Goal: Task Accomplishment & Management: Manage account settings

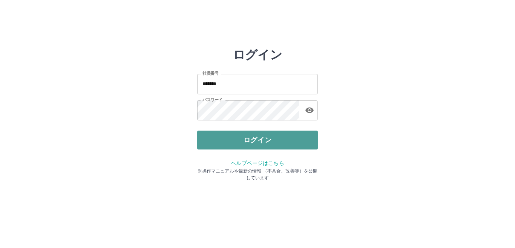
click at [248, 136] on button "ログイン" at bounding box center [257, 140] width 121 height 19
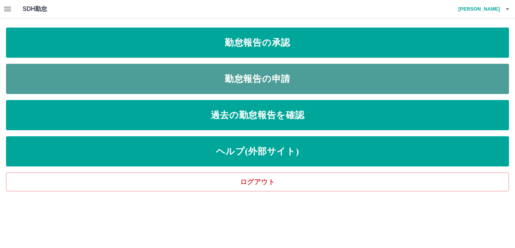
click at [272, 75] on link "勤怠報告の申請" at bounding box center [257, 79] width 503 height 30
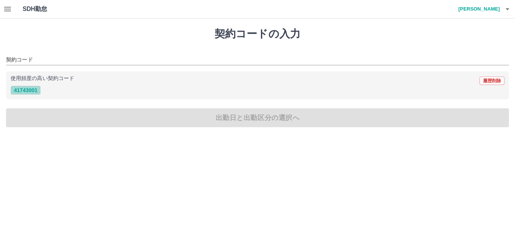
click at [29, 89] on button "41743001" at bounding box center [26, 90] width 30 height 9
type input "********"
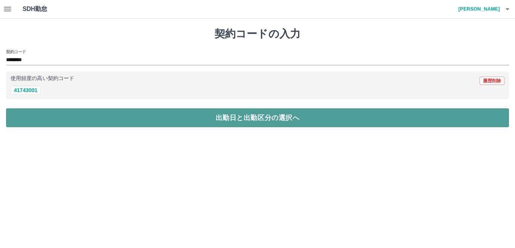
click at [118, 118] on button "出勤日と出勤区分の選択へ" at bounding box center [257, 117] width 503 height 19
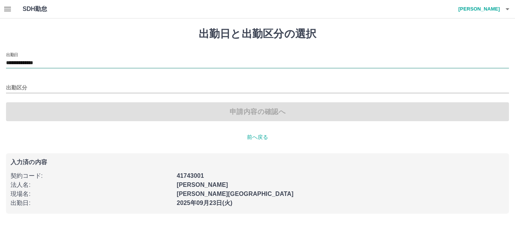
click at [66, 64] on input "**********" at bounding box center [257, 62] width 503 height 9
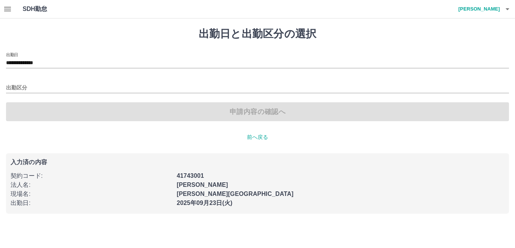
click at [98, 197] on div "出勤日 :" at bounding box center [89, 201] width 166 height 14
click at [6, 12] on icon "button" at bounding box center [7, 9] width 9 height 9
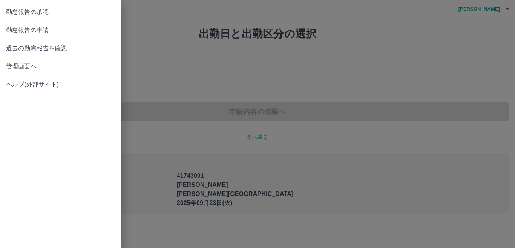
click at [66, 61] on link "管理画面へ" at bounding box center [60, 66] width 121 height 18
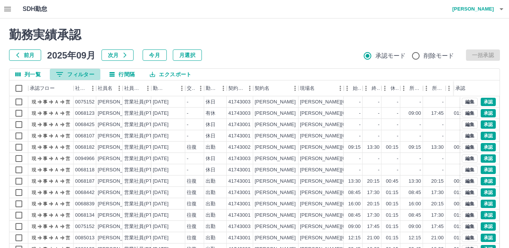
click at [82, 77] on button "0 フィルター" at bounding box center [75, 74] width 51 height 11
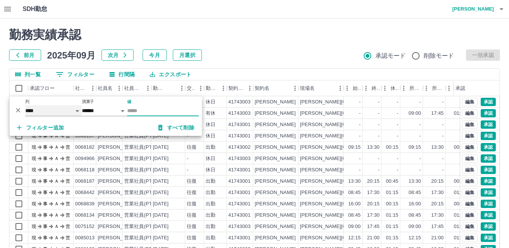
click at [56, 111] on select "**** *** **** *** *** **** ***** *** *** ** ** ** **** **** **** ** ** *** ****…" at bounding box center [53, 110] width 57 height 11
click at [25, 105] on select "**** *** **** *** *** **** ***** *** *** ** ** ** **** **** **** ** ** *** ****…" at bounding box center [53, 110] width 57 height 11
select select "**********"
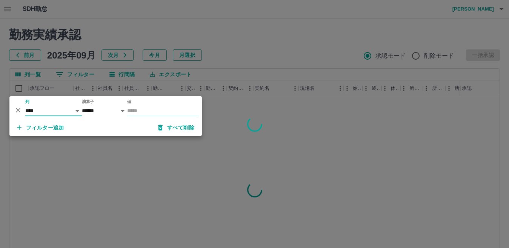
click at [161, 109] on input "値" at bounding box center [163, 110] width 72 height 11
type input "*"
type input "********"
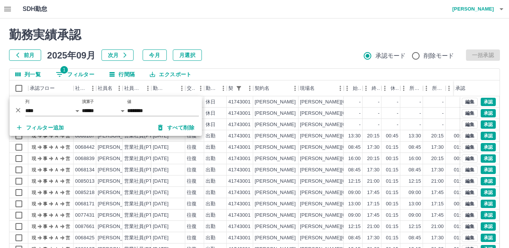
click at [242, 47] on div at bounding box center [254, 124] width 509 height 248
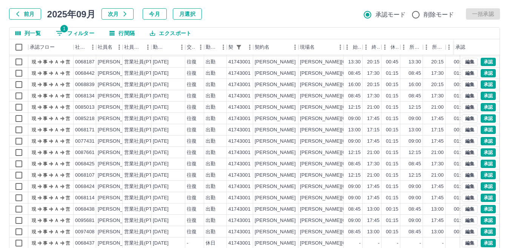
scroll to position [71, 0]
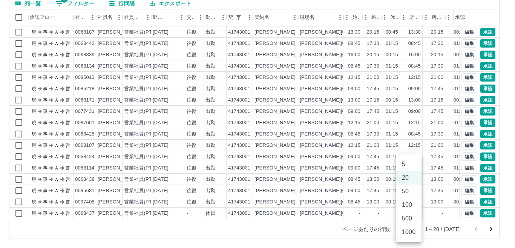
click at [412, 229] on body "SDH勤怠 [PERSON_NAME] 勤務実績承認 前月 [DATE] 次月 今月 月選択 承認モード 削除モード 一括承認 列一覧 1 フィルター 行間隔…" at bounding box center [257, 88] width 515 height 319
click at [409, 236] on li "1000" at bounding box center [409, 232] width 26 height 14
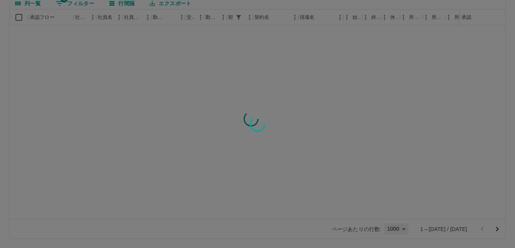
type input "****"
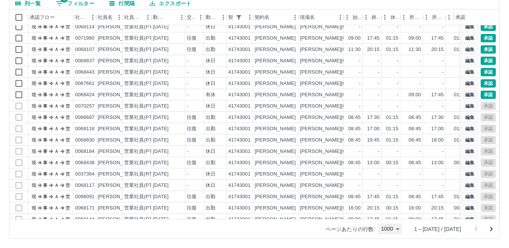
scroll to position [1019, 0]
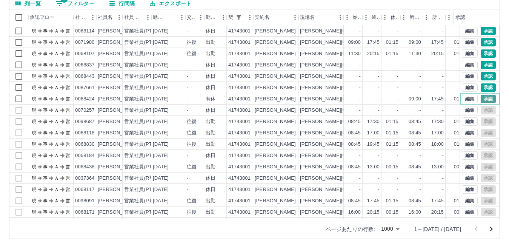
click at [481, 100] on button "承認" at bounding box center [488, 99] width 15 height 8
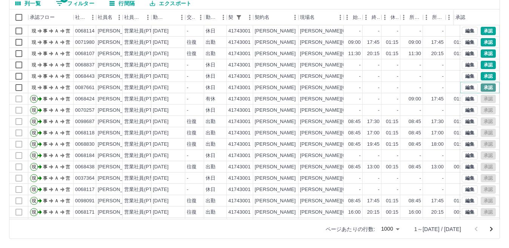
click at [486, 86] on button "承認" at bounding box center [488, 87] width 15 height 8
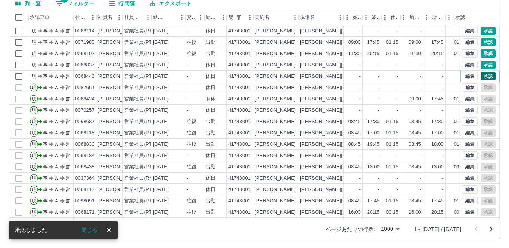
click at [481, 75] on button "承認" at bounding box center [488, 76] width 15 height 8
click at [481, 65] on button "承認" at bounding box center [488, 65] width 15 height 8
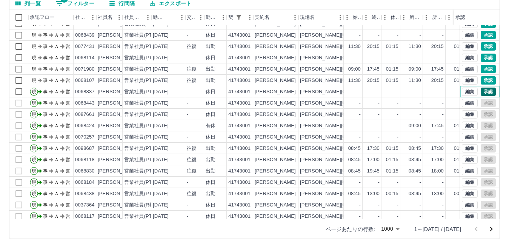
scroll to position [981, 0]
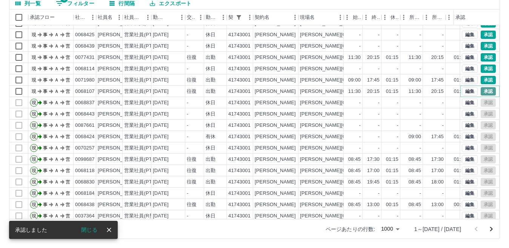
click at [484, 93] on button "承認" at bounding box center [488, 91] width 15 height 8
click at [481, 81] on button "承認" at bounding box center [488, 80] width 15 height 8
click at [485, 69] on button "承認" at bounding box center [488, 69] width 15 height 8
click at [481, 57] on button "承認" at bounding box center [488, 57] width 15 height 8
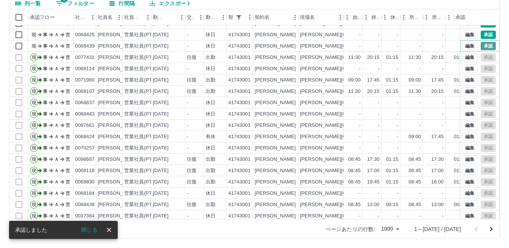
click at [484, 46] on button "承認" at bounding box center [488, 46] width 15 height 8
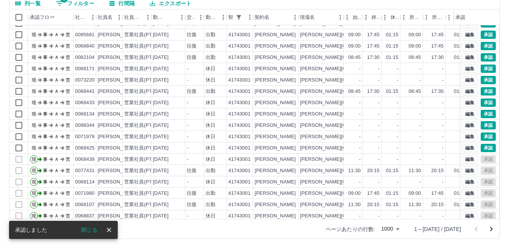
scroll to position [830, 0]
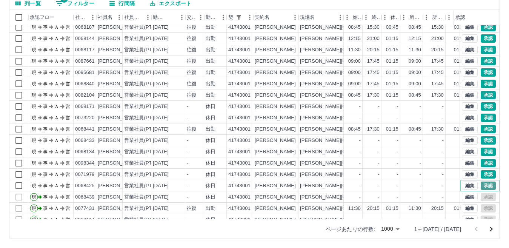
click at [483, 186] on button "承認" at bounding box center [488, 185] width 15 height 8
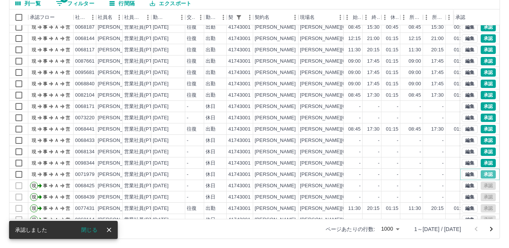
click at [484, 174] on button "承認" at bounding box center [488, 174] width 15 height 8
click at [483, 162] on button "承認" at bounding box center [488, 163] width 15 height 8
click at [481, 153] on button "承認" at bounding box center [488, 152] width 15 height 8
click at [483, 140] on button "承認" at bounding box center [488, 140] width 15 height 8
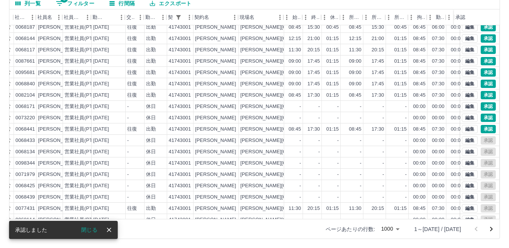
scroll to position [830, 60]
click at [485, 131] on button "承認" at bounding box center [488, 129] width 15 height 8
click at [481, 117] on button "承認" at bounding box center [488, 118] width 15 height 8
click at [481, 105] on button "承認" at bounding box center [488, 106] width 15 height 8
click at [481, 95] on button "承認" at bounding box center [488, 95] width 15 height 8
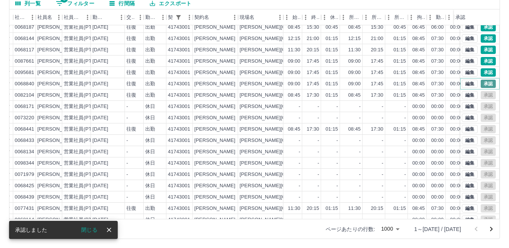
click at [485, 85] on button "承認" at bounding box center [488, 84] width 15 height 8
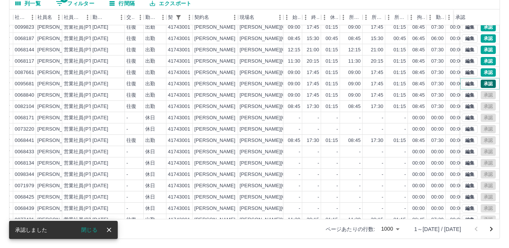
click at [481, 83] on button "承認" at bounding box center [488, 84] width 15 height 8
click at [484, 72] on button "承認" at bounding box center [488, 72] width 15 height 8
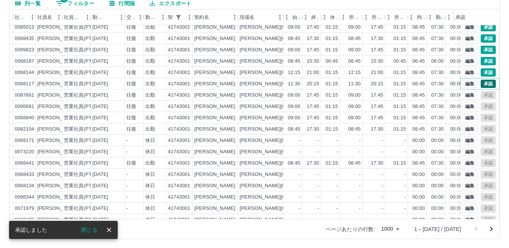
drag, startPoint x: 482, startPoint y: 83, endPoint x: 477, endPoint y: 71, distance: 13.2
click at [482, 83] on button "承認" at bounding box center [488, 84] width 15 height 8
click at [481, 74] on button "承認" at bounding box center [488, 72] width 15 height 8
click at [483, 61] on button "承認" at bounding box center [488, 61] width 15 height 8
click at [482, 49] on button "承認" at bounding box center [488, 50] width 15 height 8
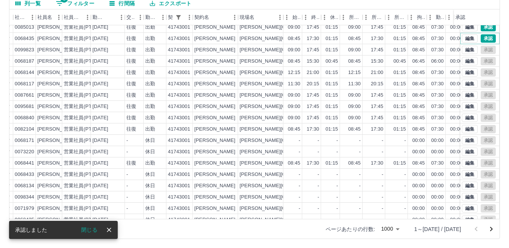
click at [485, 37] on button "承認" at bounding box center [488, 38] width 15 height 8
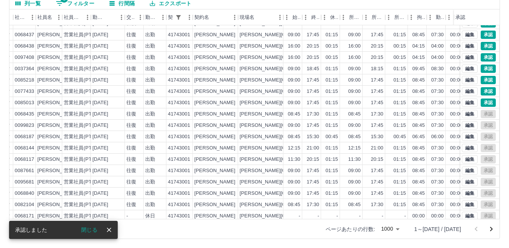
scroll to position [717, 60]
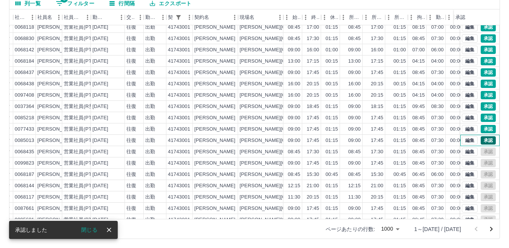
click at [486, 135] on div "編集 承認" at bounding box center [479, 140] width 39 height 11
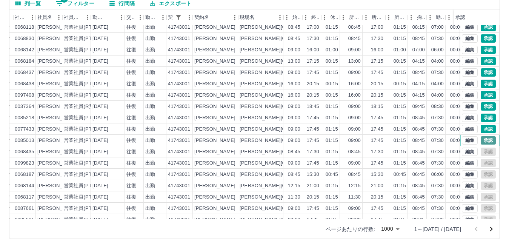
click at [483, 141] on button "承認" at bounding box center [488, 140] width 15 height 8
click at [483, 131] on button "承認" at bounding box center [488, 129] width 15 height 8
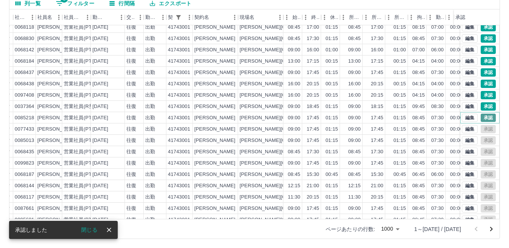
click at [483, 118] on button "承認" at bounding box center [488, 118] width 15 height 8
drag, startPoint x: 481, startPoint y: 106, endPoint x: 486, endPoint y: 101, distance: 7.2
click at [481, 106] on button "承認" at bounding box center [488, 106] width 15 height 8
click at [485, 96] on button "承認" at bounding box center [488, 95] width 15 height 8
click at [481, 85] on button "承認" at bounding box center [488, 84] width 15 height 8
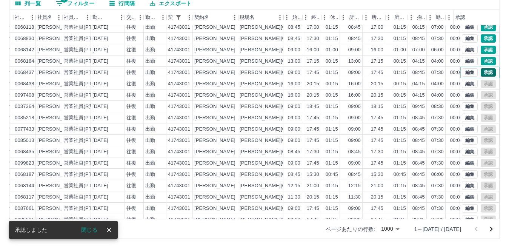
click at [481, 73] on button "承認" at bounding box center [488, 72] width 15 height 8
click at [481, 62] on button "承認" at bounding box center [488, 61] width 15 height 8
click at [481, 49] on button "承認" at bounding box center [488, 50] width 15 height 8
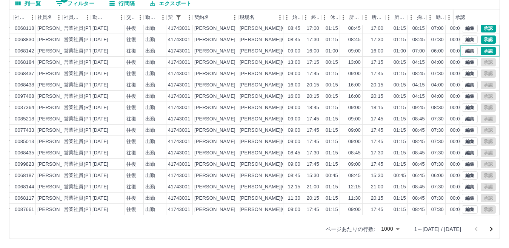
scroll to position [679, 60]
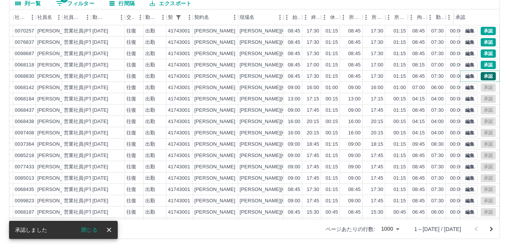
click at [481, 76] on button "承認" at bounding box center [488, 76] width 15 height 8
click at [481, 65] on button "承認" at bounding box center [488, 65] width 15 height 8
click at [487, 54] on button "承認" at bounding box center [488, 53] width 15 height 8
click at [481, 40] on button "承認" at bounding box center [488, 42] width 15 height 8
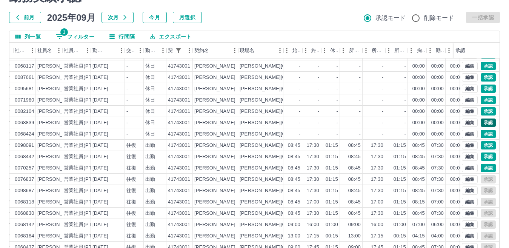
scroll to position [540, 60]
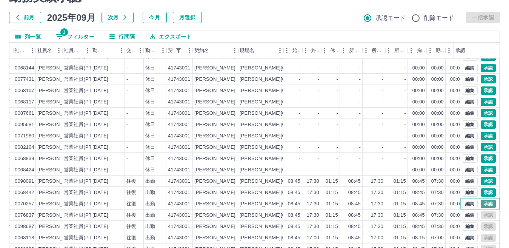
click at [481, 203] on button "承認" at bounding box center [488, 204] width 15 height 8
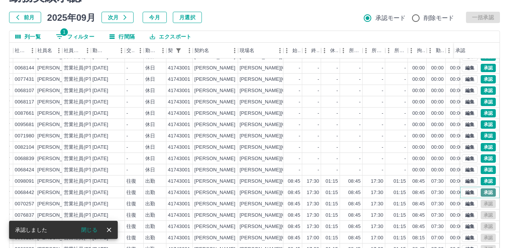
click at [485, 194] on button "承認" at bounding box center [488, 192] width 15 height 8
click at [483, 181] on button "承認" at bounding box center [488, 181] width 15 height 8
click at [485, 169] on button "承認" at bounding box center [488, 170] width 15 height 8
click at [483, 158] on button "承認" at bounding box center [488, 158] width 15 height 8
click at [483, 146] on button "承認" at bounding box center [488, 147] width 15 height 8
